Goal: Task Accomplishment & Management: Manage account settings

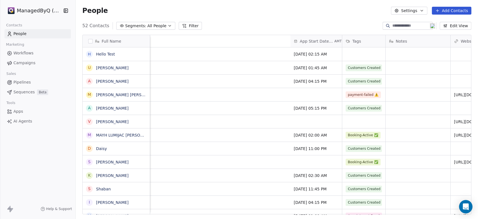
scroll to position [0, 380]
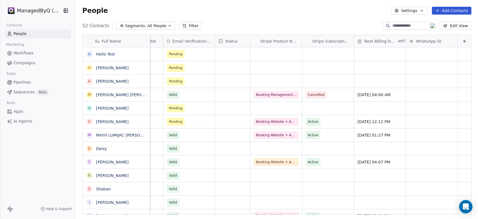
click at [457, 26] on button "Edit View" at bounding box center [456, 26] width 32 height 8
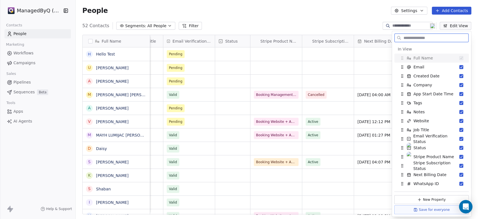
click at [457, 26] on button "Edit View" at bounding box center [456, 26] width 32 height 8
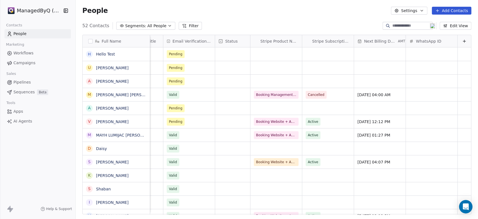
click at [38, 11] on html "ManagedByQ (FZE) Contacts People Marketing Workflows Campaigns Sales Pipelines …" at bounding box center [239, 109] width 478 height 219
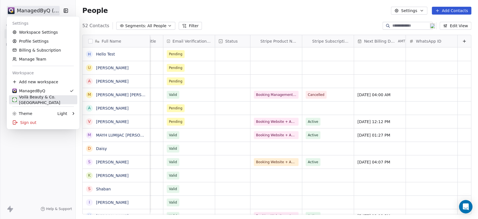
click at [37, 96] on div "Voilà Beauty & Co. [GEOGRAPHIC_DATA]" at bounding box center [43, 99] width 62 height 11
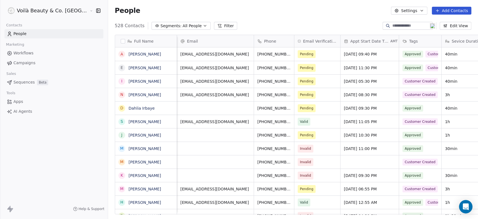
scroll to position [0, 274]
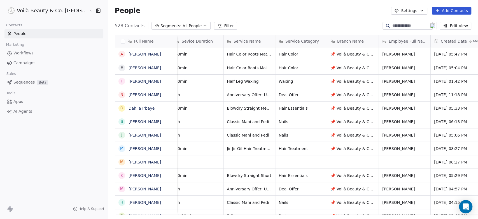
click at [19, 55] on span "Workflows" at bounding box center [23, 53] width 20 height 6
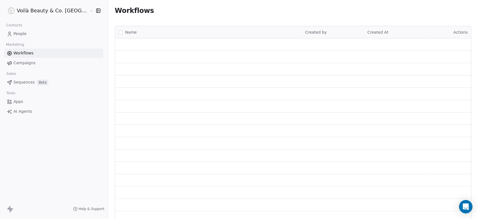
click at [22, 33] on span "People" at bounding box center [19, 34] width 13 height 6
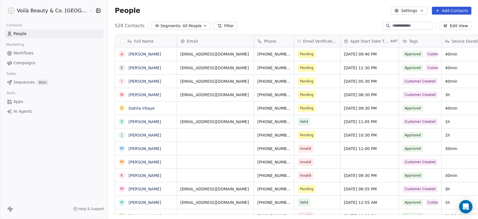
scroll to position [188, 390]
click at [39, 7] on html "Voilà Beauty & Co. Lounge Contacts People Marketing Workflows Campaigns Sales S…" at bounding box center [239, 109] width 478 height 219
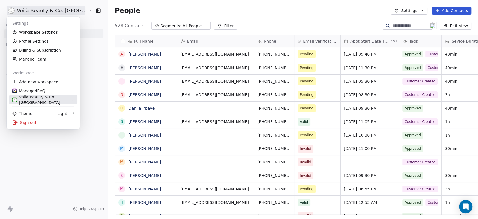
click at [35, 100] on div "Voilà Beauty & Co. [GEOGRAPHIC_DATA]" at bounding box center [41, 99] width 59 height 11
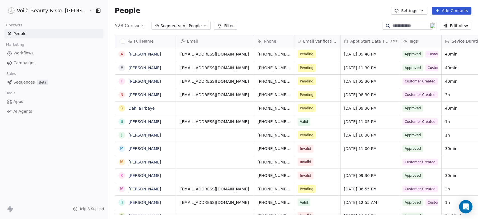
click at [95, 9] on icon "button" at bounding box center [98, 11] width 6 height 6
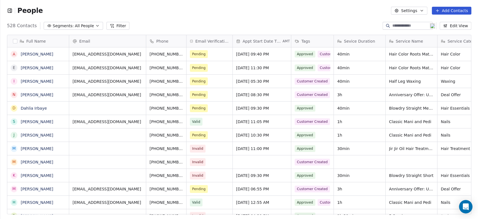
scroll to position [5, 5]
click at [460, 27] on button "Edit View" at bounding box center [456, 26] width 32 height 8
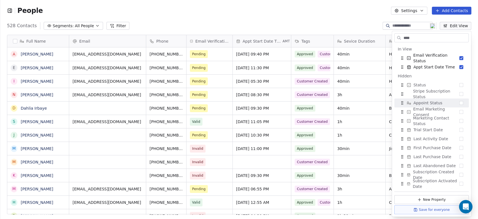
type input "****"
click at [459, 102] on button "Suggestions" at bounding box center [461, 103] width 4 height 4
click at [322, 17] on div "People Settings Add Contacts" at bounding box center [239, 10] width 478 height 21
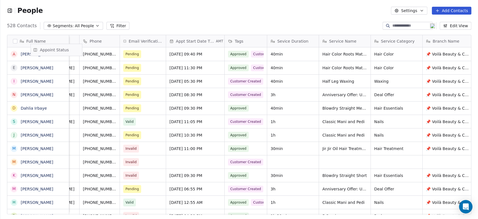
scroll to position [0, 0]
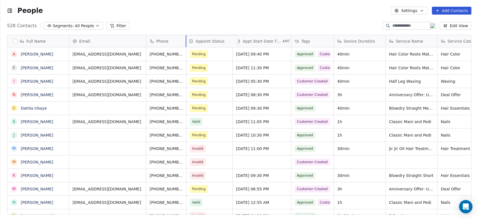
drag, startPoint x: 423, startPoint y: 41, endPoint x: 202, endPoint y: 49, distance: 221.6
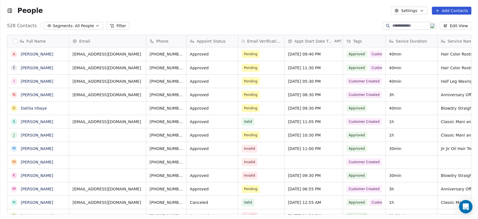
click at [10, 10] on icon "button" at bounding box center [10, 11] width 6 height 6
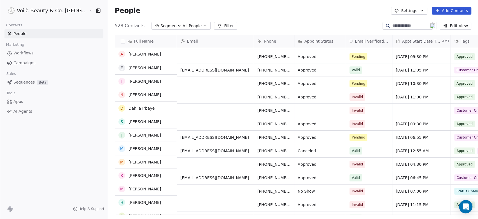
scroll to position [52, 0]
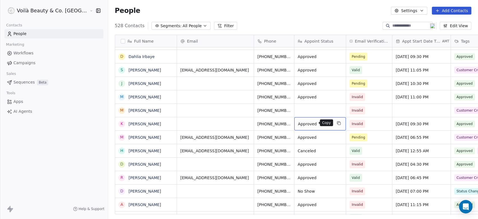
click at [336, 122] on icon "grid" at bounding box center [338, 123] width 4 height 4
click at [302, 37] on div "Appoint Status" at bounding box center [320, 41] width 52 height 12
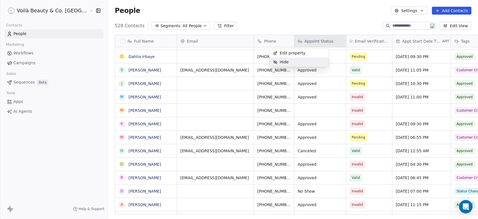
click at [311, 189] on html "Voilà Beauty & Co. Lounge Contacts People Marketing Workflows Campaigns Sales S…" at bounding box center [239, 109] width 478 height 219
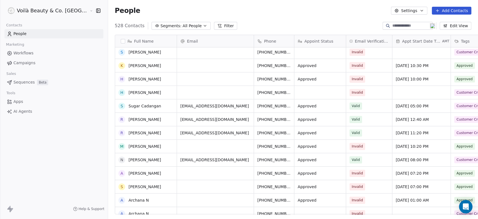
scroll to position [0, 0]
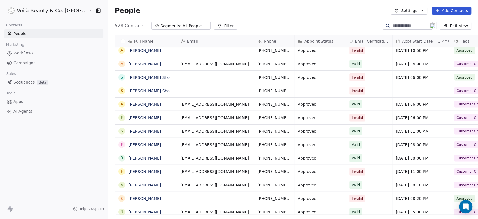
click at [395, 25] on input at bounding box center [411, 26] width 39 height 6
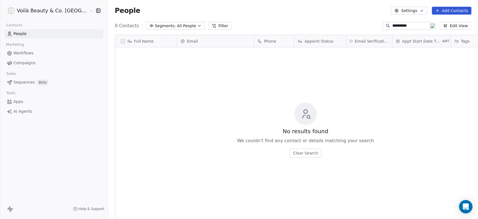
type input "**********"
click at [39, 12] on html "**********" at bounding box center [239, 109] width 478 height 219
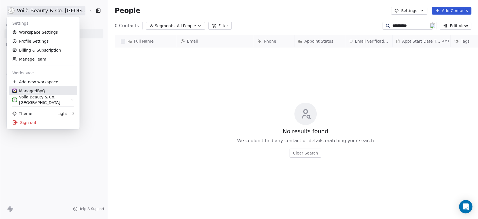
click at [41, 89] on div "ManagedByQ" at bounding box center [28, 91] width 33 height 6
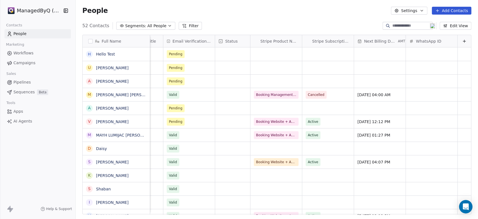
click at [458, 25] on button "Edit View" at bounding box center [456, 26] width 32 height 8
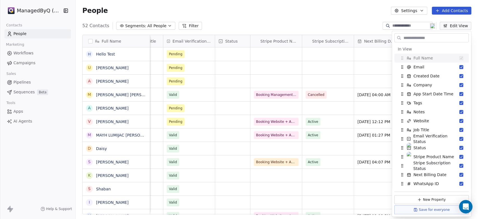
click at [409, 39] on input "text" at bounding box center [435, 38] width 66 height 8
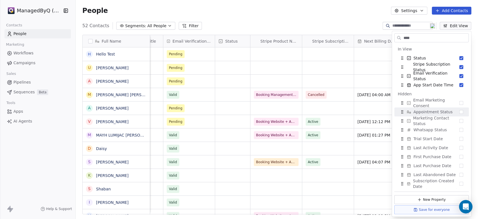
type input "****"
click at [450, 111] on div "Appointment Status" at bounding box center [431, 111] width 70 height 9
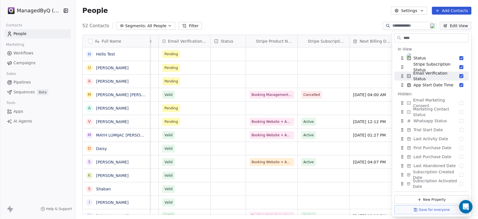
click at [339, 21] on div "52 Contacts Segments: All People Filter Edit View" at bounding box center [277, 25] width 402 height 9
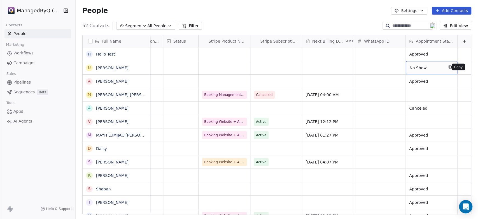
click at [448, 67] on icon "grid" at bounding box center [450, 67] width 4 height 4
